Goal: Transaction & Acquisition: Purchase product/service

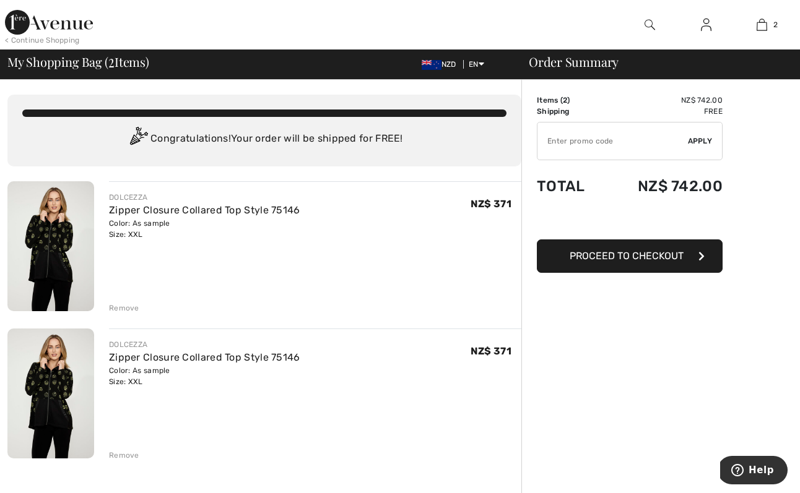
click at [116, 453] on div "Remove" at bounding box center [124, 455] width 30 height 11
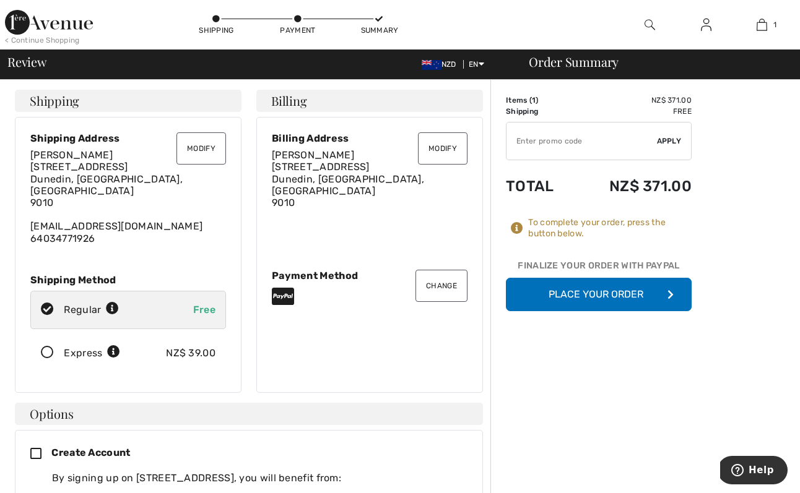
click at [597, 294] on button "Place Your Order" at bounding box center [599, 294] width 186 height 33
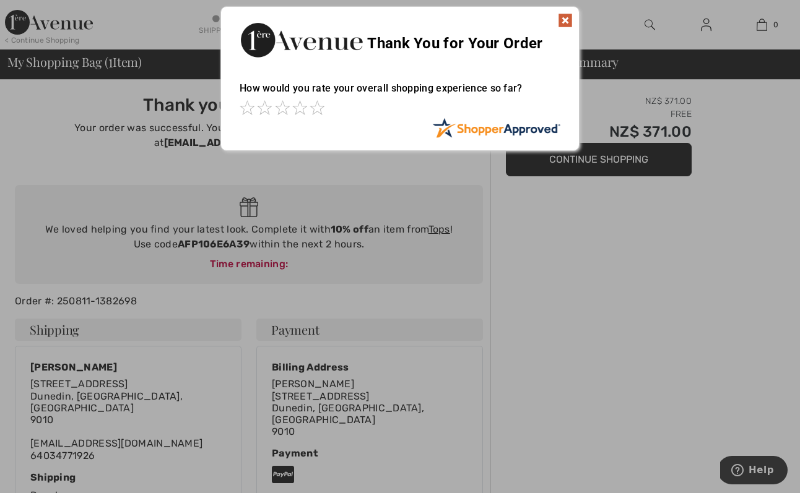
click at [596, 293] on div at bounding box center [400, 246] width 800 height 493
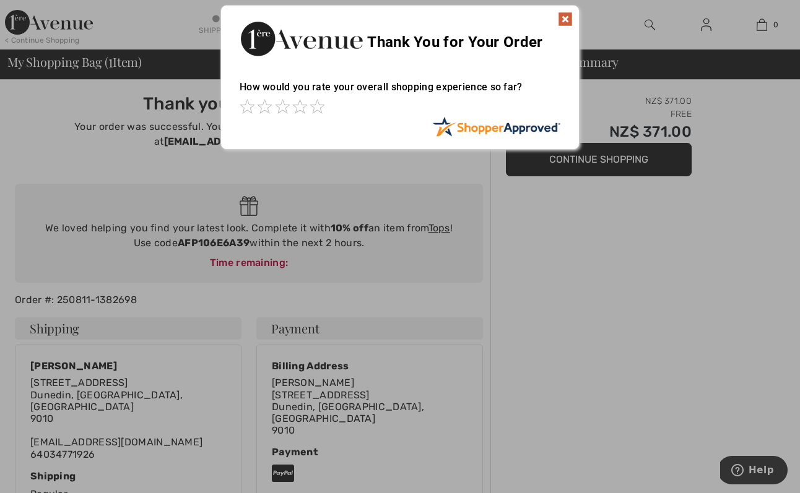
scroll to position [4, 0]
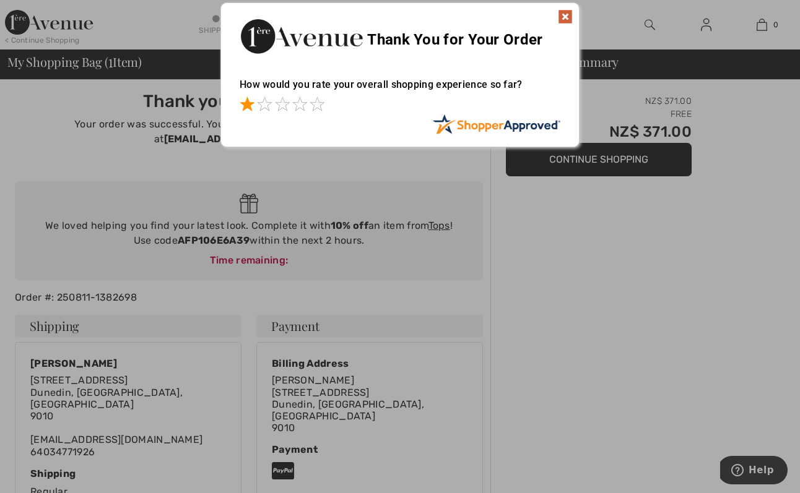
drag, startPoint x: 246, startPoint y: 102, endPoint x: 255, endPoint y: 102, distance: 8.7
click at [246, 102] on span at bounding box center [247, 104] width 15 height 15
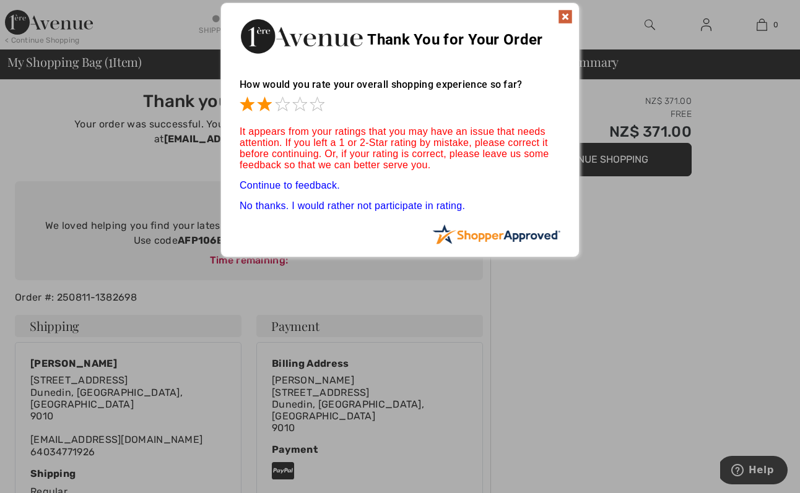
click at [267, 104] on span at bounding box center [264, 104] width 15 height 15
click at [318, 105] on span at bounding box center [317, 104] width 15 height 15
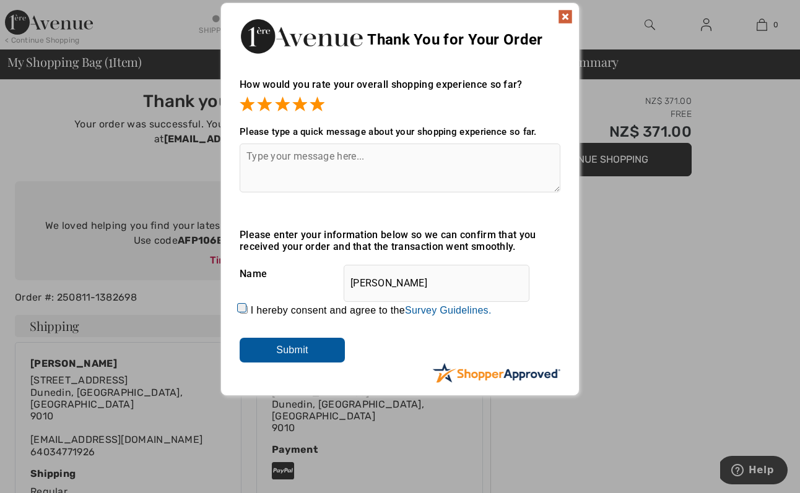
click at [565, 14] on img at bounding box center [565, 16] width 15 height 15
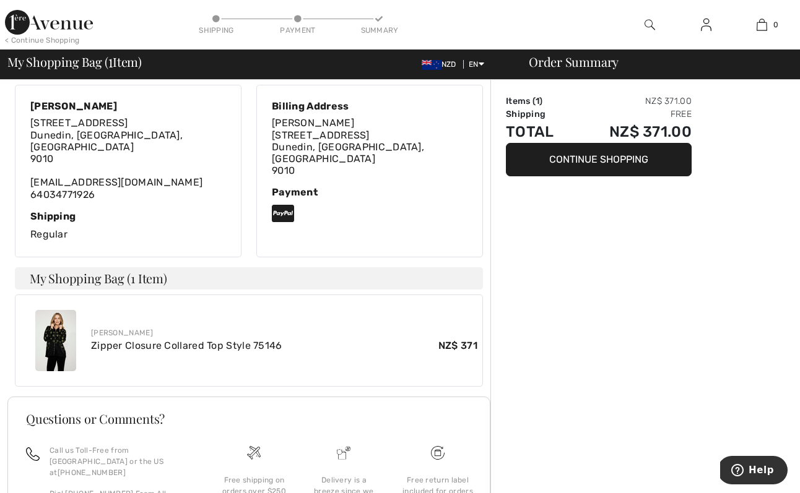
scroll to position [268, 0]
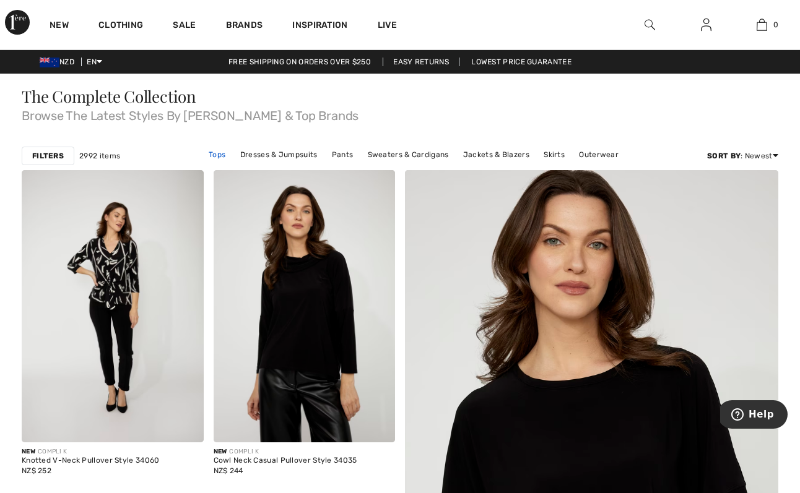
click at [217, 155] on link "Tops" at bounding box center [216, 155] width 29 height 16
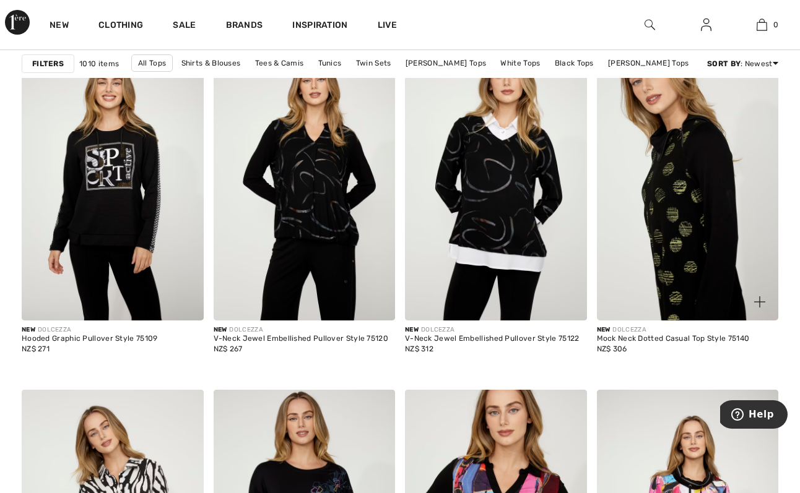
scroll to position [1982, 0]
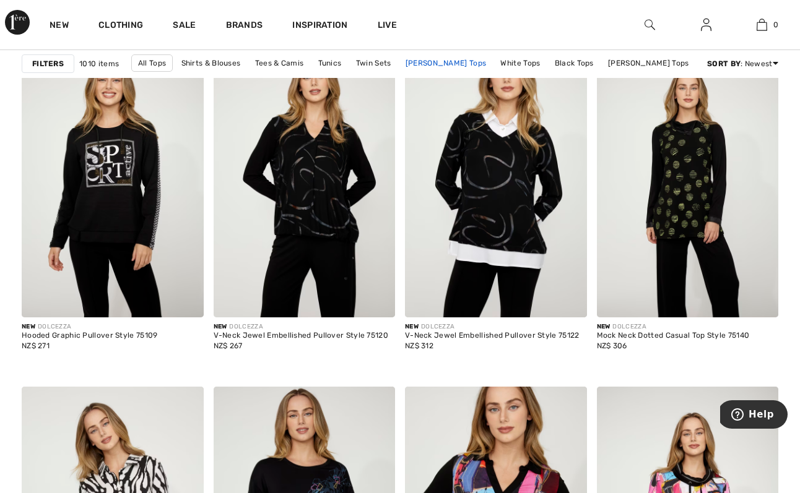
click at [456, 63] on link "[PERSON_NAME] Tops" at bounding box center [445, 63] width 93 height 16
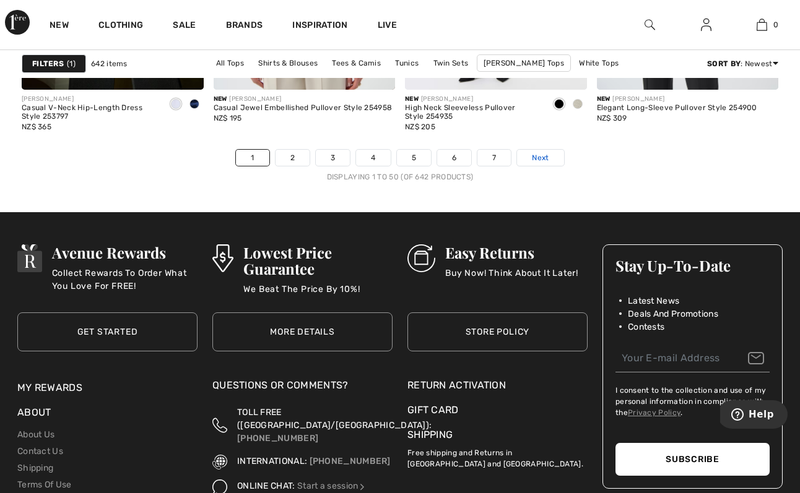
scroll to position [5233, 1]
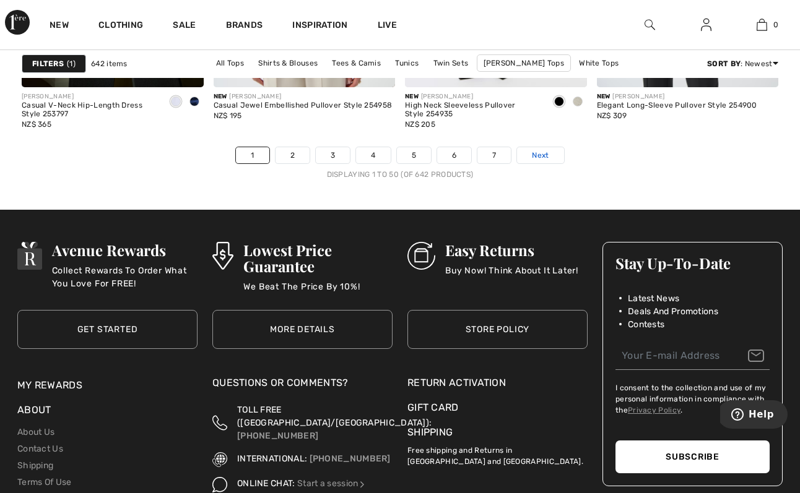
click at [535, 158] on link "Next" at bounding box center [540, 155] width 46 height 16
click at [545, 150] on span "Next" at bounding box center [540, 155] width 17 height 11
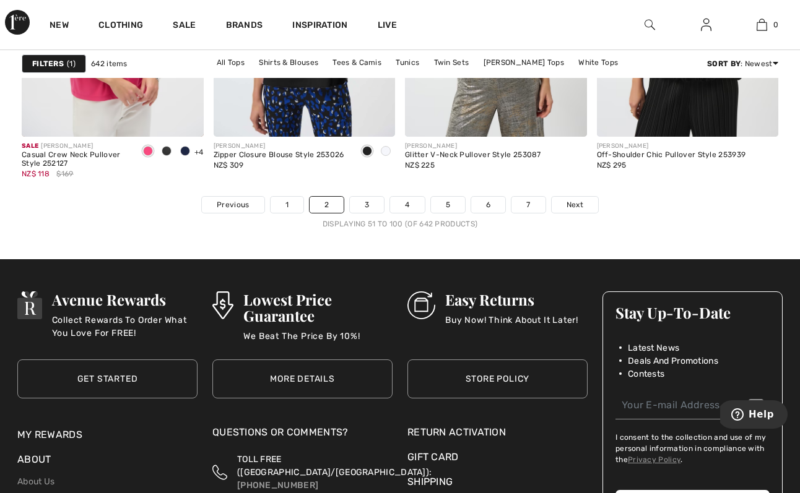
scroll to position [5188, 0]
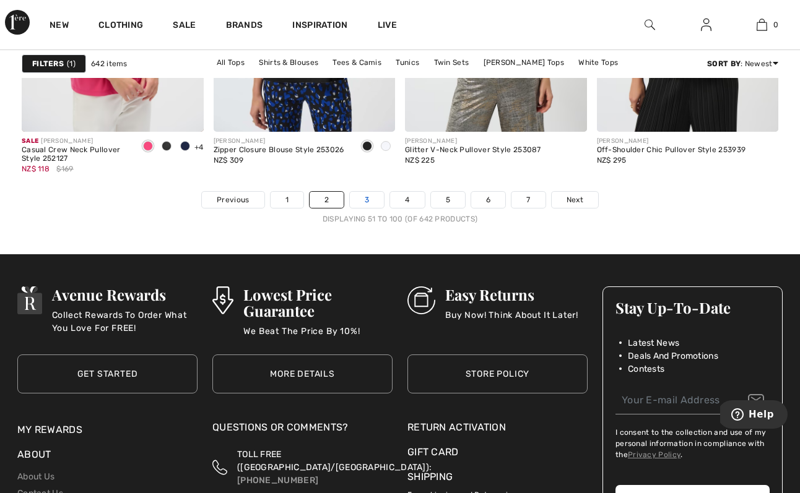
click at [365, 194] on link "3" at bounding box center [367, 200] width 34 height 16
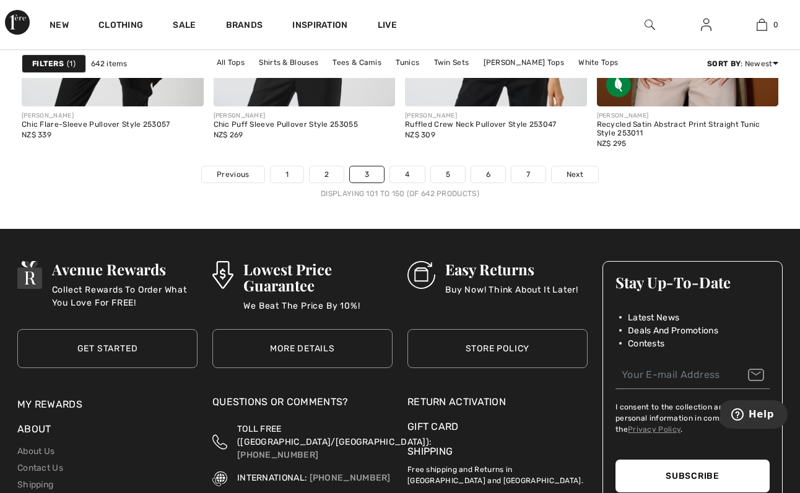
scroll to position [5219, 0]
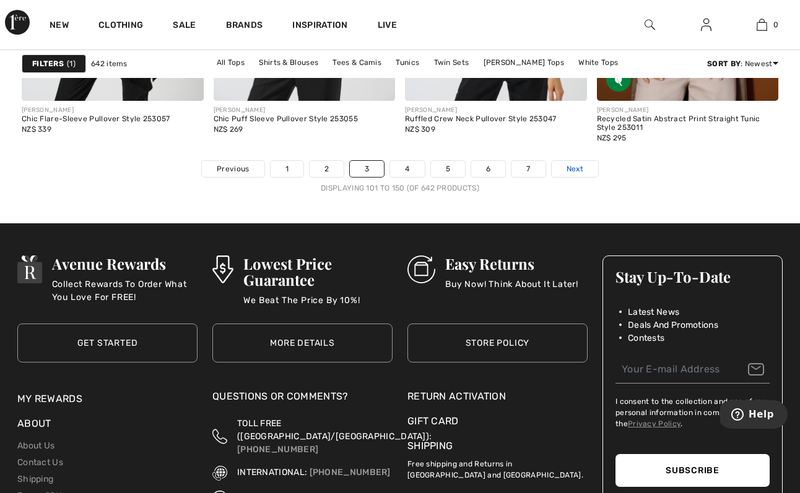
click at [573, 167] on span "Next" at bounding box center [574, 168] width 17 height 11
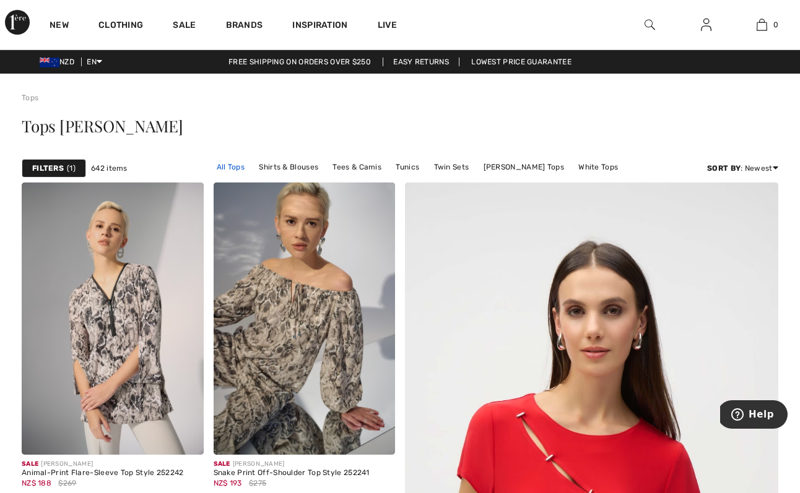
click at [210, 168] on link "All Tops" at bounding box center [230, 167] width 40 height 16
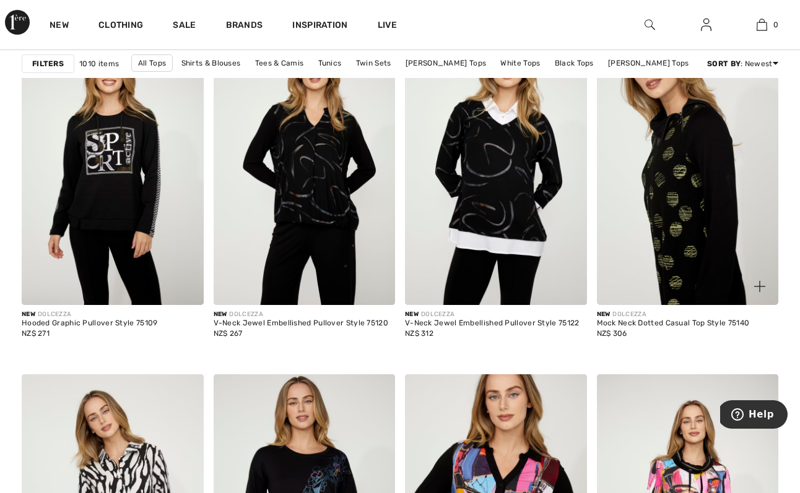
scroll to position [1995, 0]
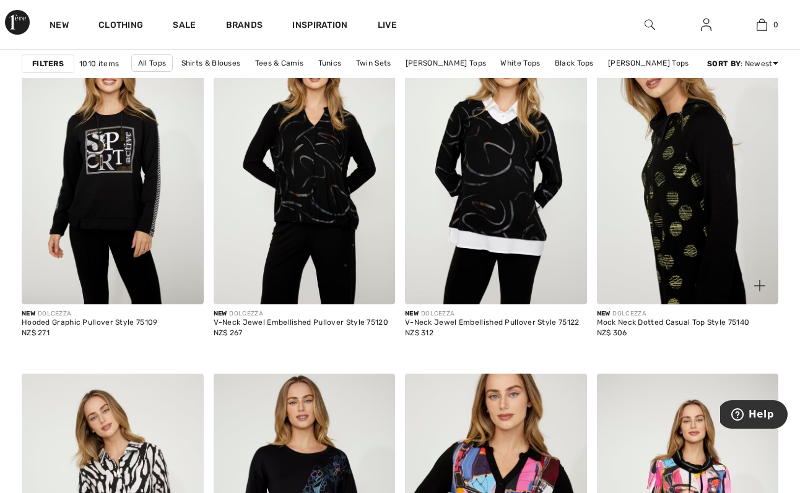
click at [679, 233] on img at bounding box center [688, 168] width 182 height 272
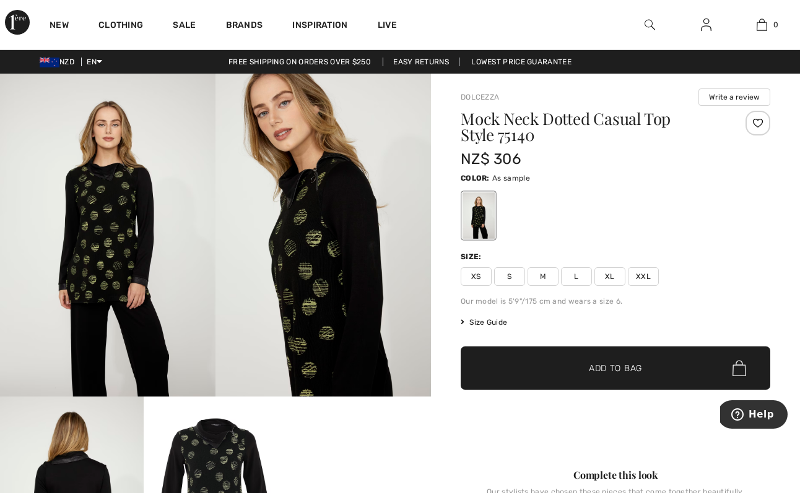
click at [500, 322] on span "Size Guide" at bounding box center [484, 322] width 46 height 11
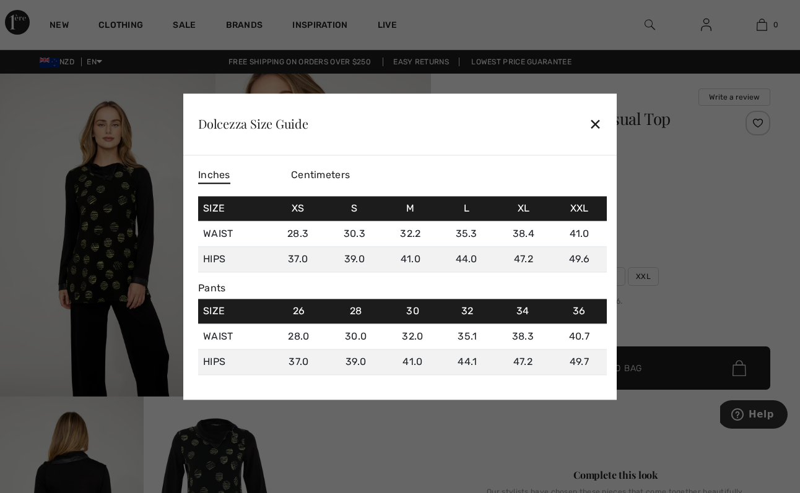
click at [327, 172] on span "Centimeters" at bounding box center [320, 175] width 59 height 12
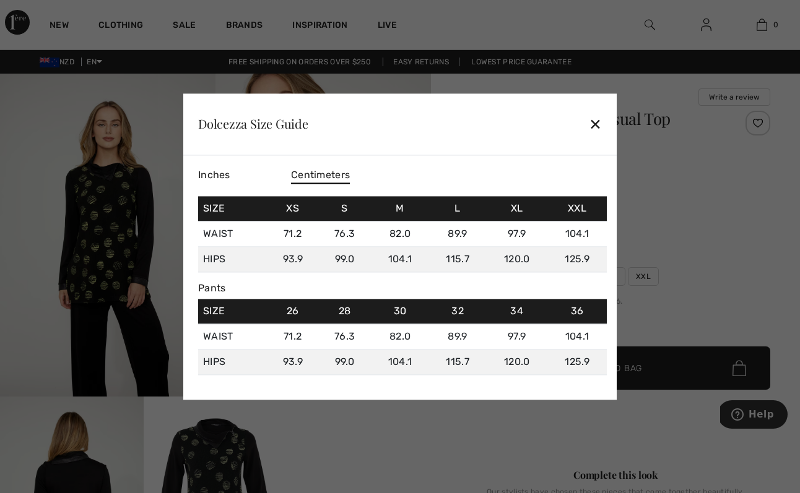
click at [596, 124] on div "✕" at bounding box center [595, 124] width 13 height 26
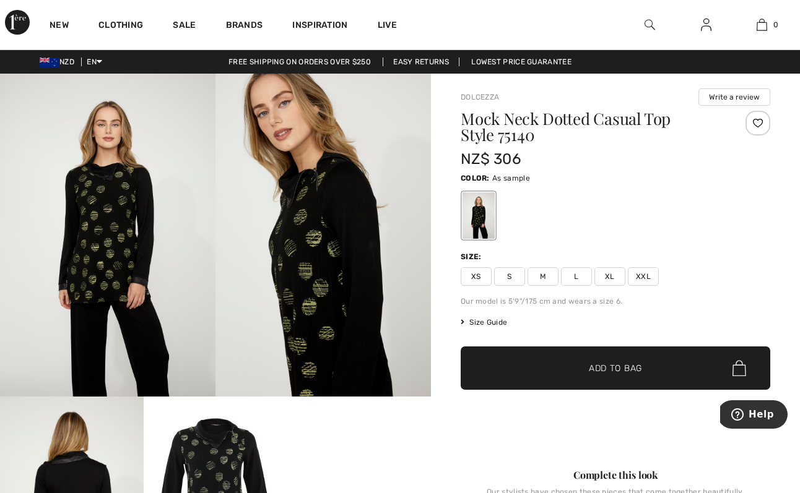
click at [92, 206] on img at bounding box center [107, 235] width 215 height 323
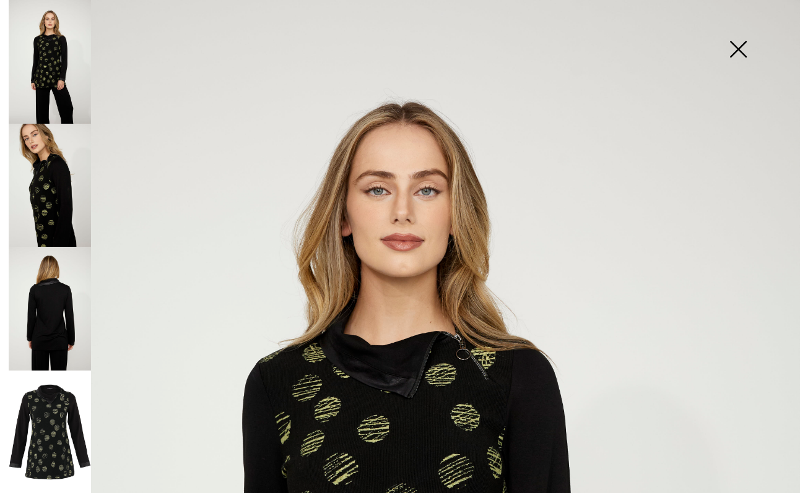
click at [46, 197] on img at bounding box center [50, 186] width 82 height 124
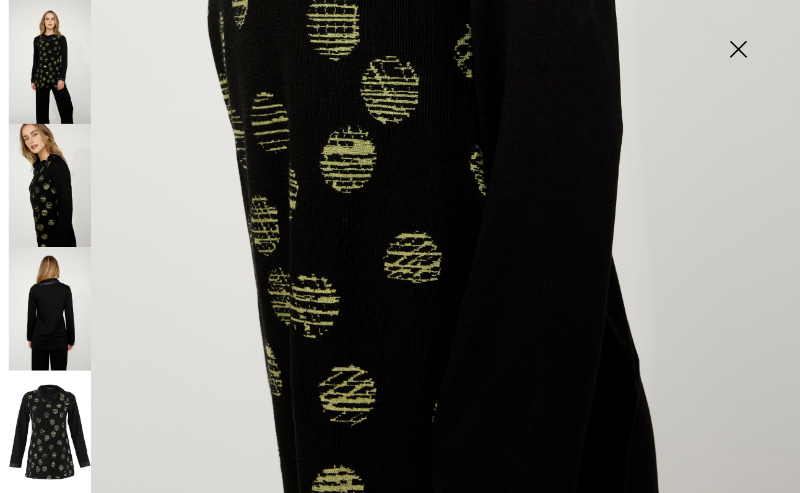
scroll to position [706, 0]
click at [61, 284] on img at bounding box center [50, 309] width 82 height 124
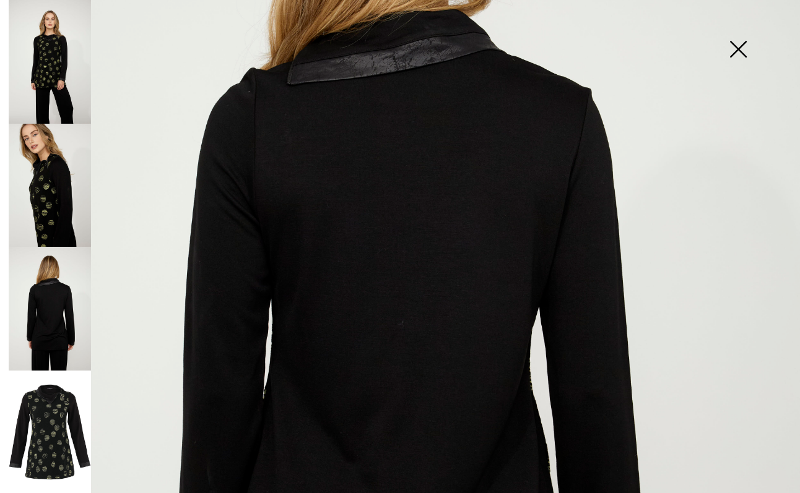
scroll to position [294, 0]
click at [51, 415] on img at bounding box center [50, 432] width 82 height 123
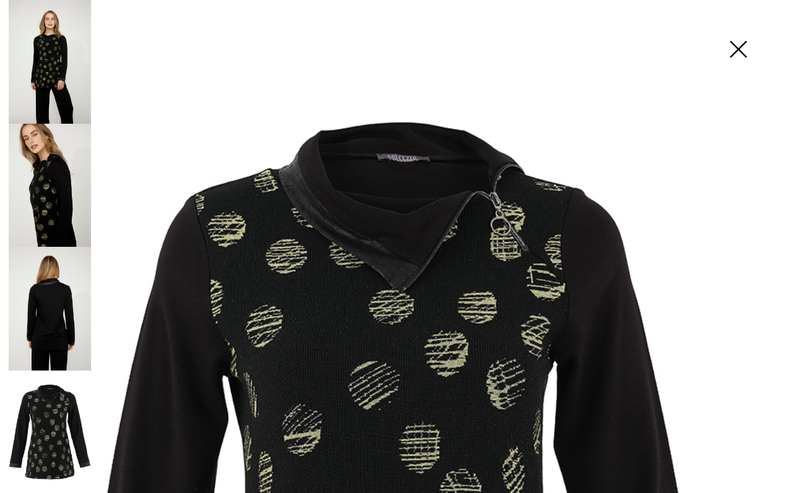
scroll to position [0, 0]
click at [740, 46] on img at bounding box center [738, 51] width 62 height 64
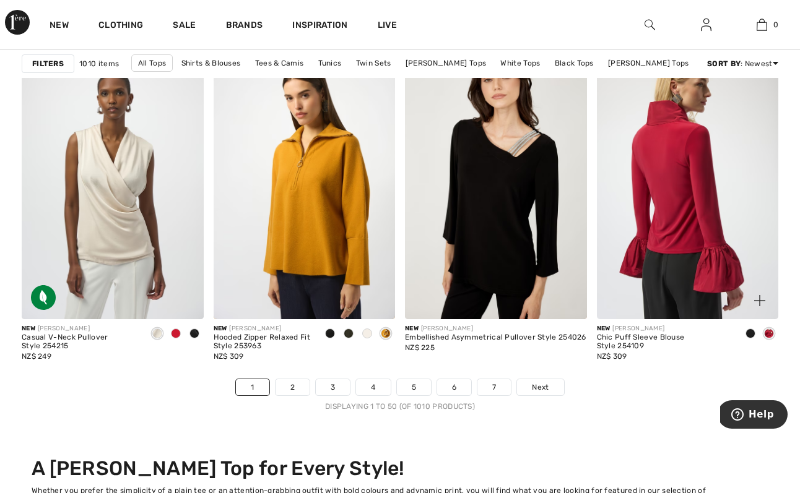
scroll to position [5011, 0]
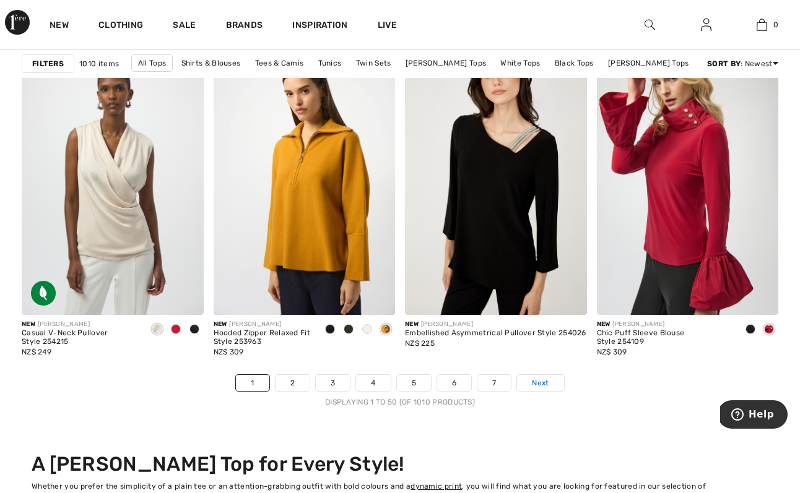
click at [542, 385] on span "Next" at bounding box center [540, 383] width 17 height 11
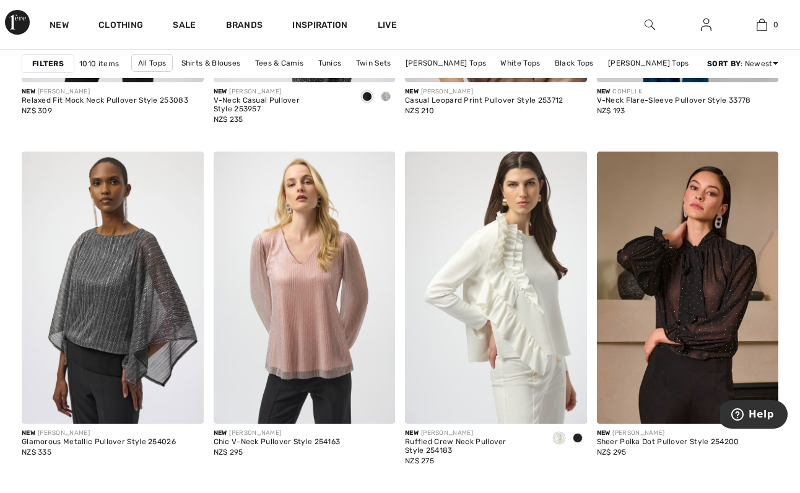
scroll to position [3748, 0]
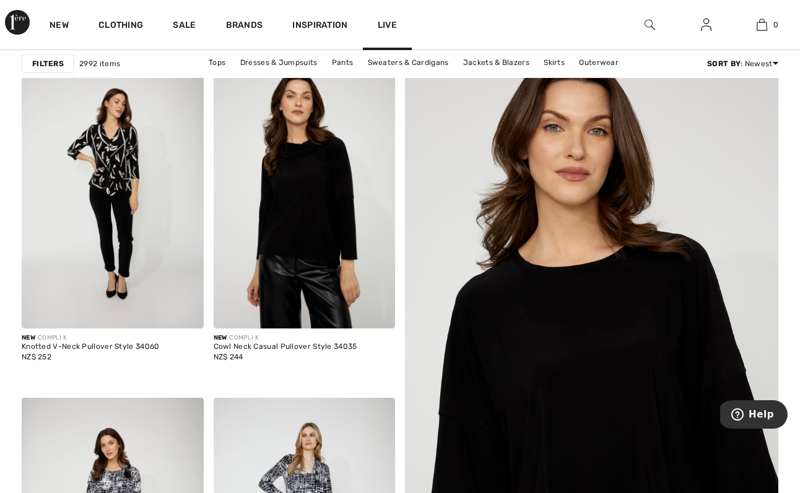
scroll to position [102, 0]
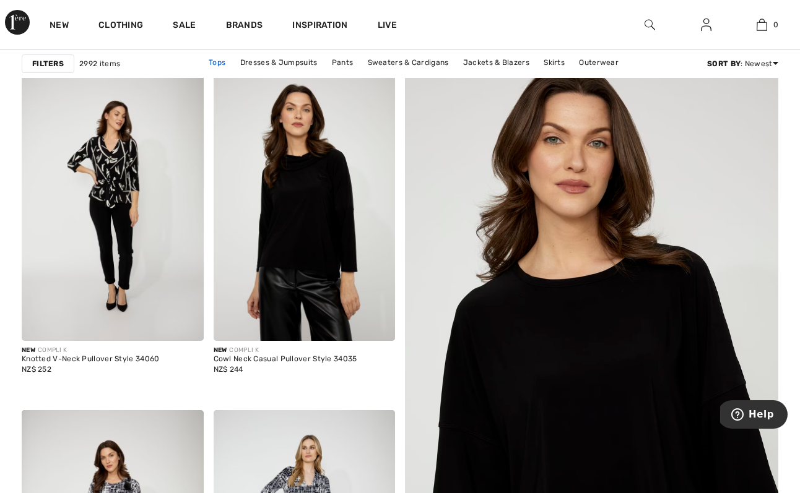
click at [219, 58] on link "Tops" at bounding box center [216, 62] width 29 height 16
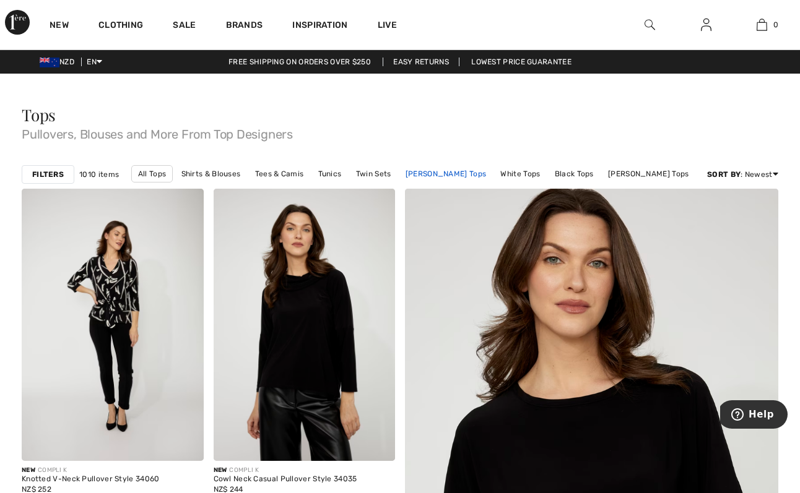
click at [468, 170] on link "[PERSON_NAME] Tops" at bounding box center [445, 174] width 93 height 16
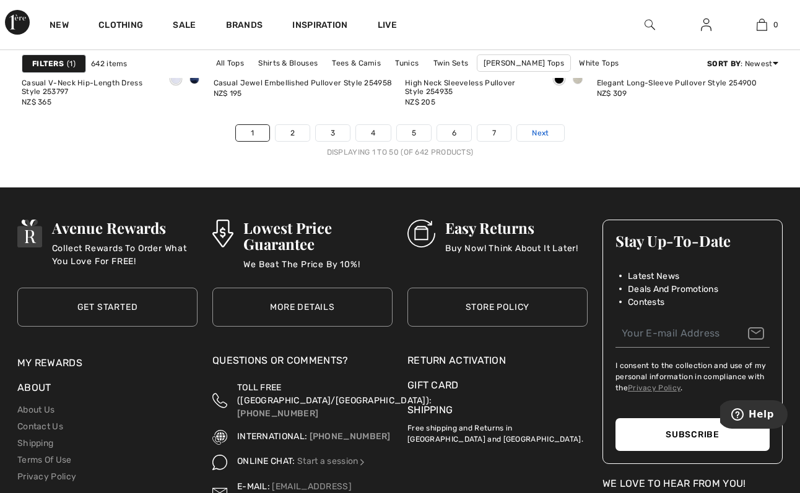
scroll to position [5259, 0]
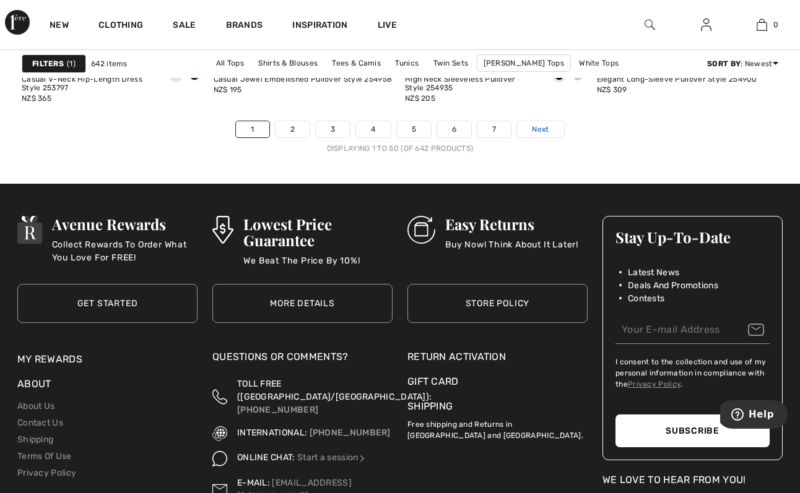
click at [540, 132] on span "Next" at bounding box center [540, 129] width 17 height 11
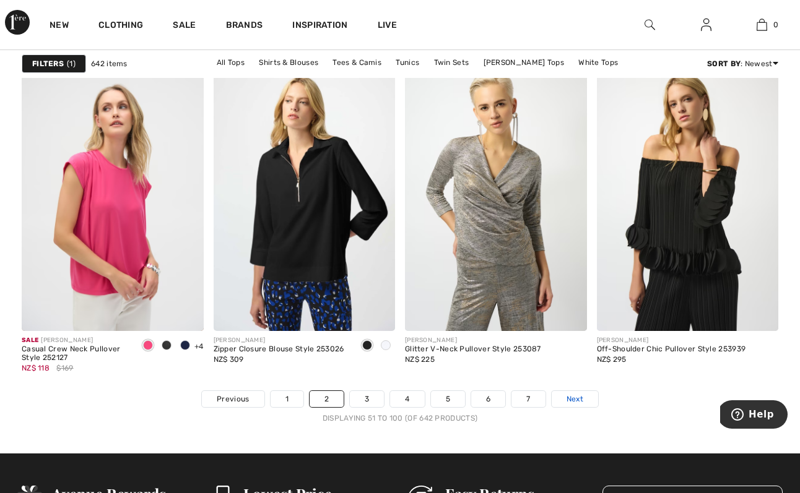
scroll to position [4990, 0]
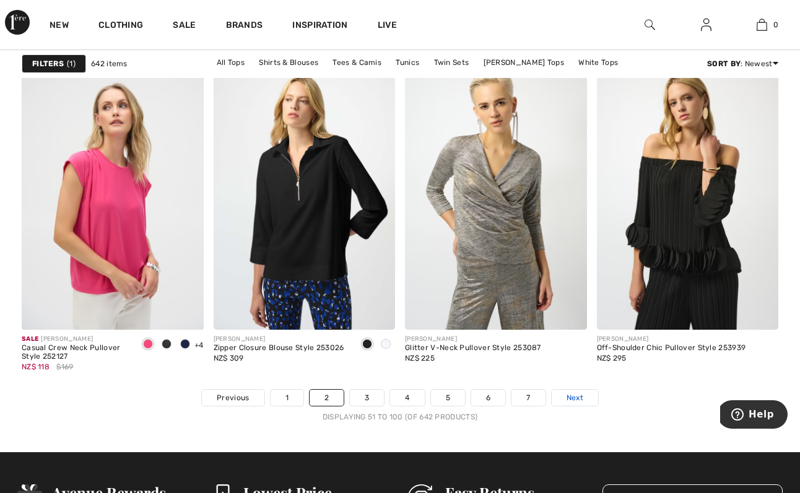
click at [574, 404] on link "Next" at bounding box center [575, 398] width 46 height 16
click at [580, 398] on span "Next" at bounding box center [574, 397] width 17 height 11
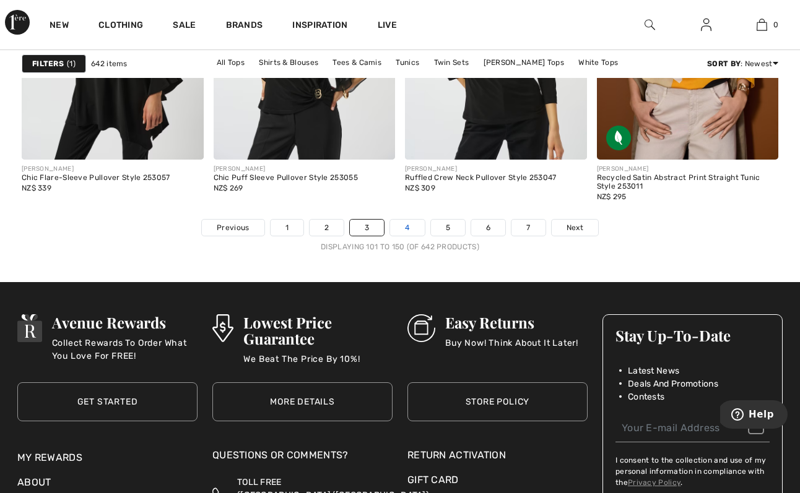
scroll to position [5162, 0]
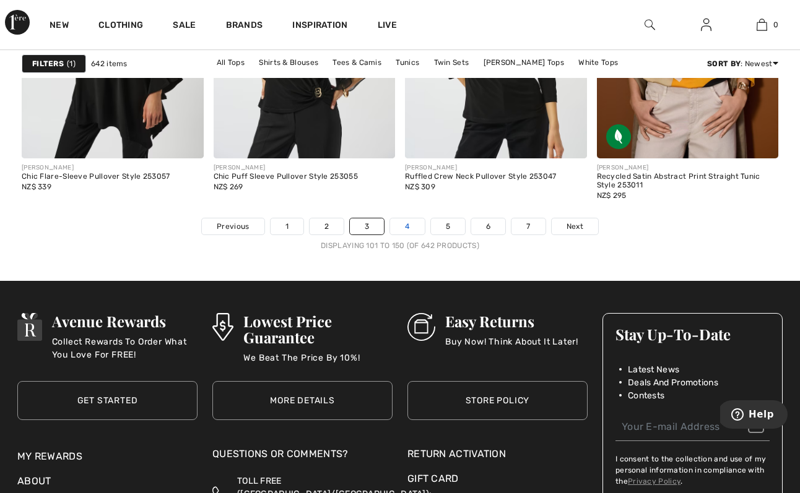
click at [410, 226] on link "4" at bounding box center [407, 227] width 34 height 16
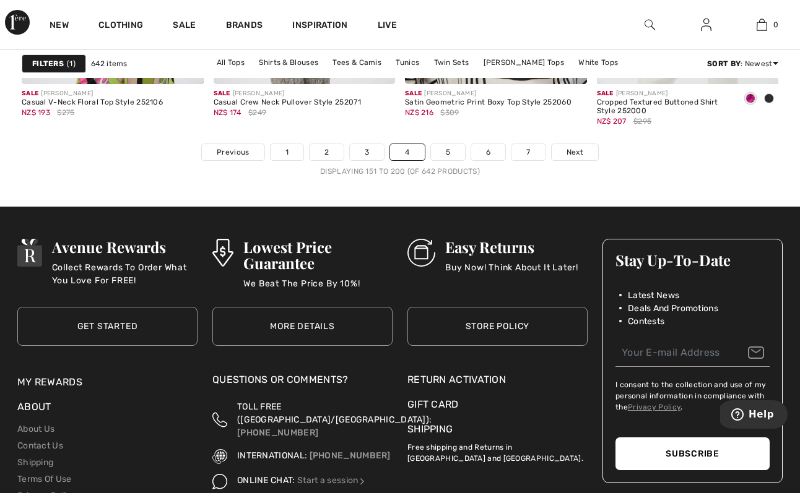
scroll to position [5237, 0]
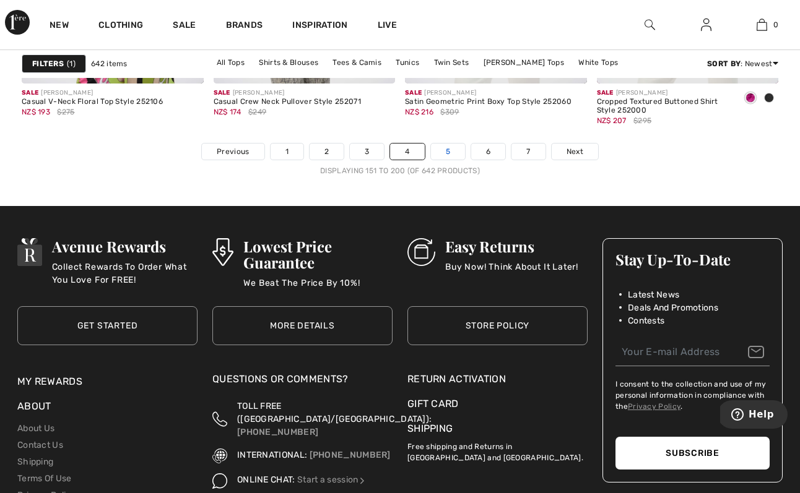
click at [448, 152] on link "5" at bounding box center [448, 152] width 34 height 16
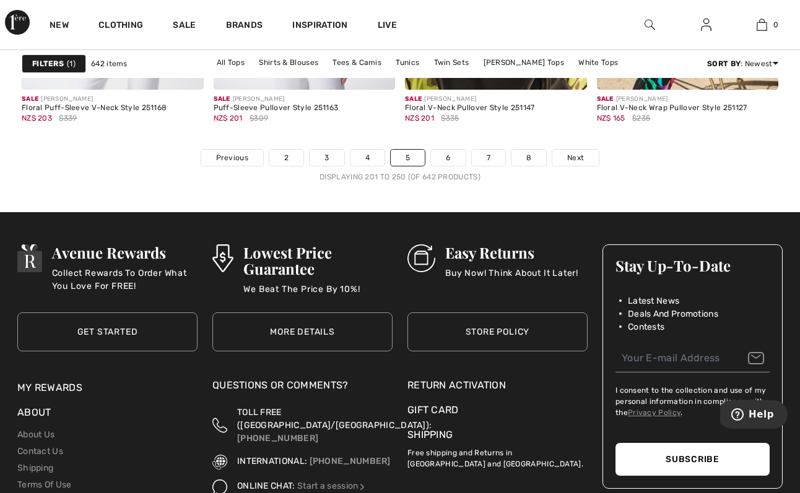
scroll to position [5232, 0]
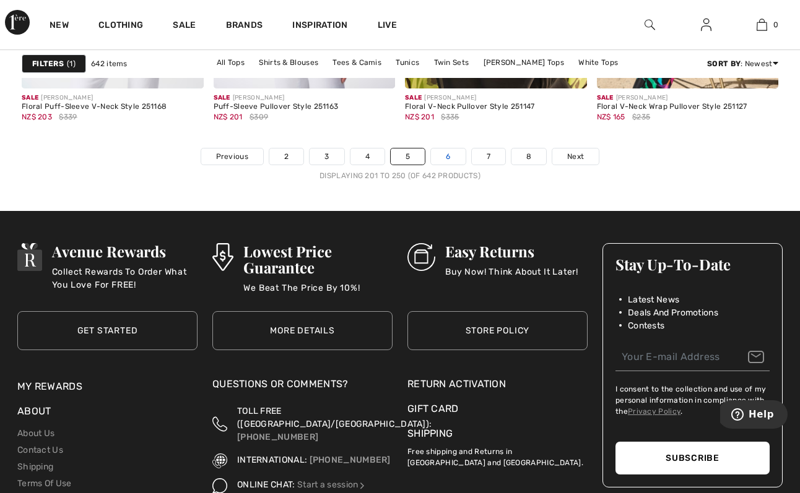
click at [451, 157] on link "6" at bounding box center [448, 157] width 34 height 16
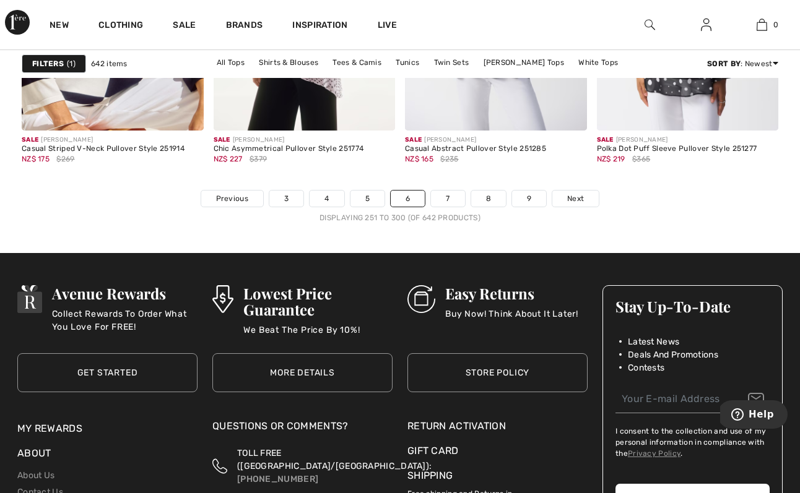
scroll to position [5188, 0]
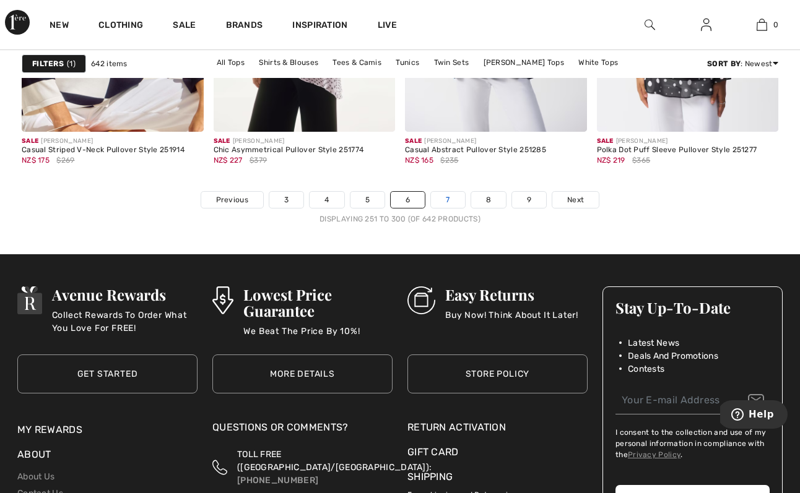
click at [447, 201] on link "7" at bounding box center [447, 200] width 33 height 16
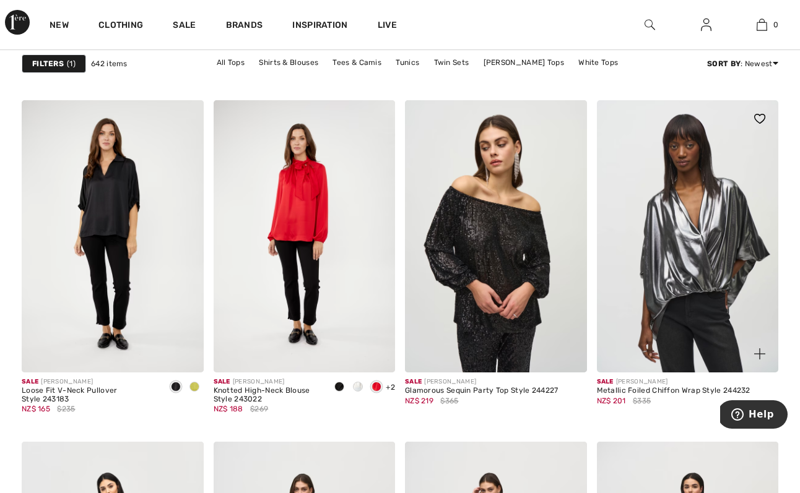
scroll to position [4610, 0]
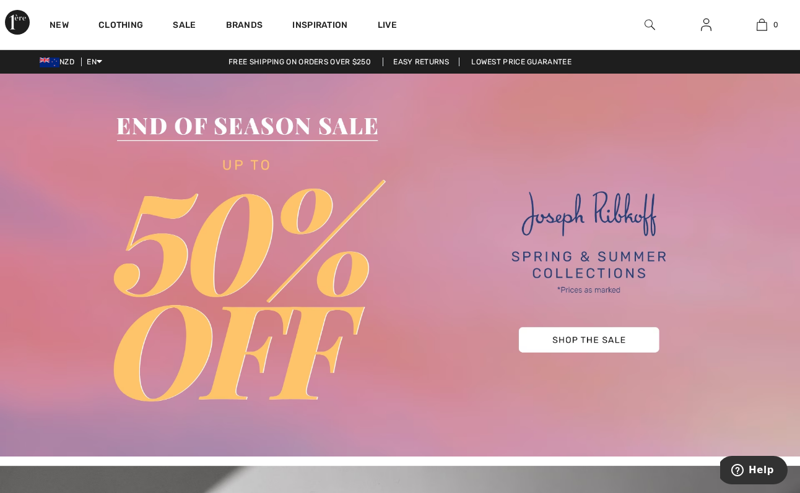
click at [421, 61] on link "Easy Returns" at bounding box center [421, 62] width 77 height 9
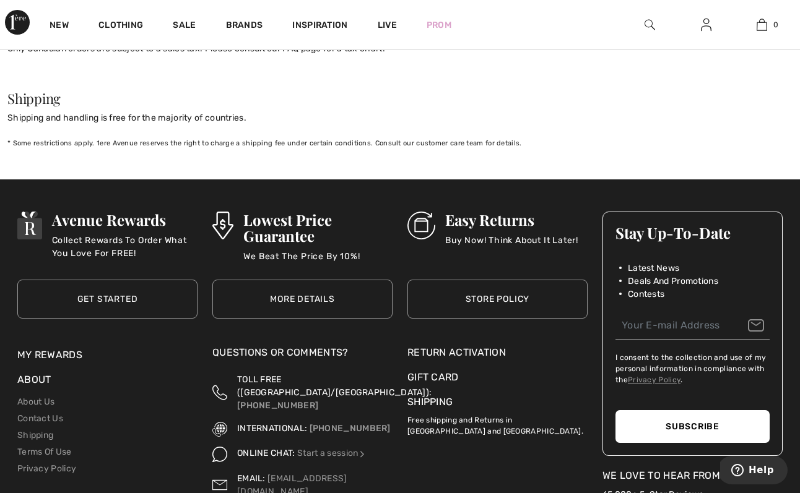
scroll to position [1282, 0]
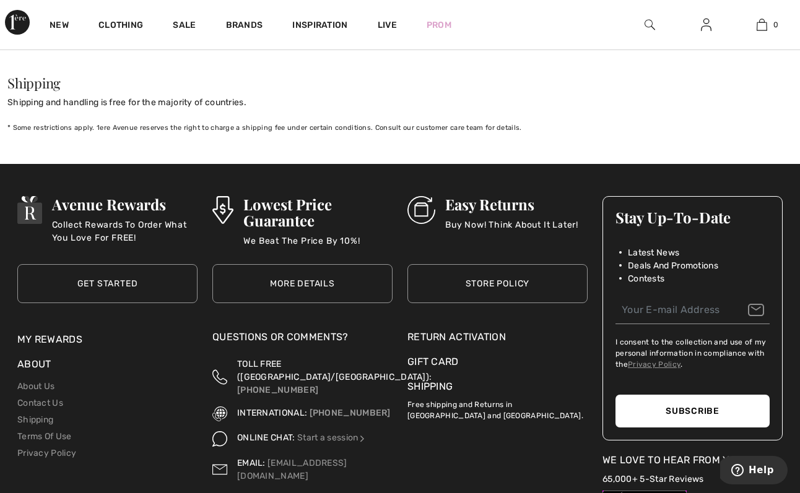
click at [470, 334] on div "Return Activation" at bounding box center [497, 337] width 180 height 15
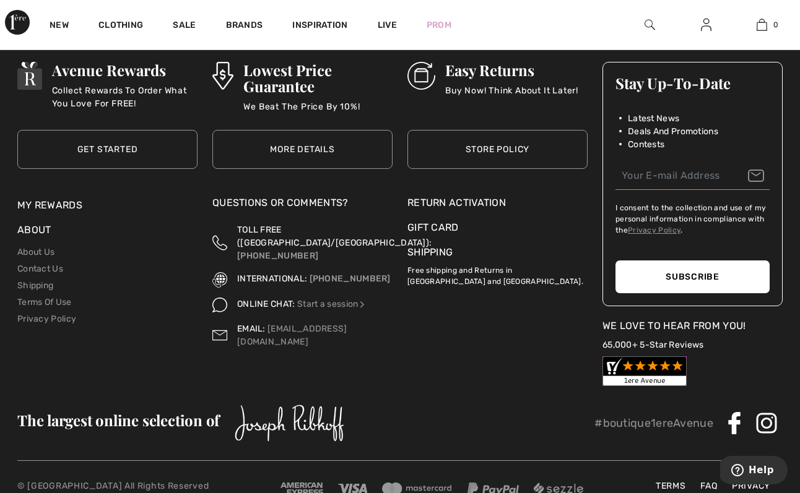
scroll to position [392, 0]
